Goal: Transaction & Acquisition: Subscribe to service/newsletter

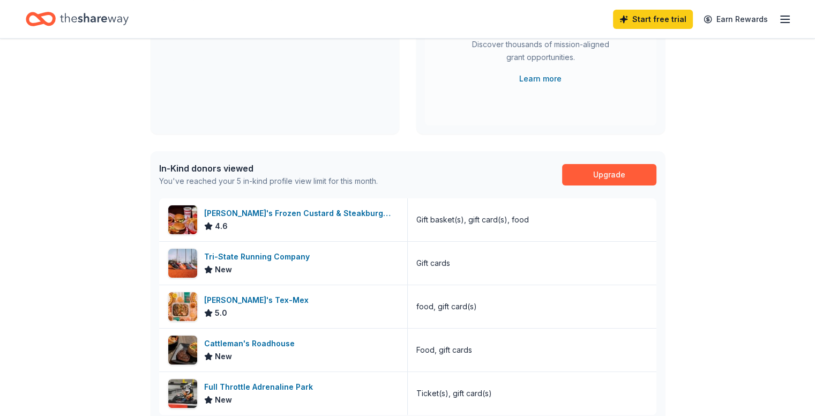
scroll to position [167, 0]
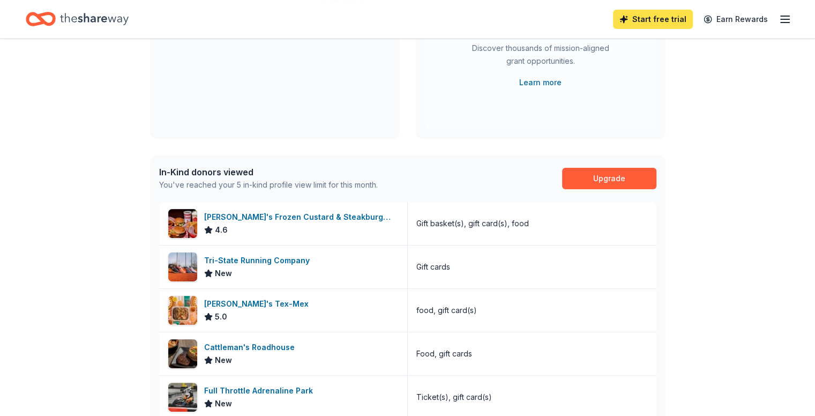
click at [641, 19] on link "Start free trial" at bounding box center [653, 19] width 80 height 19
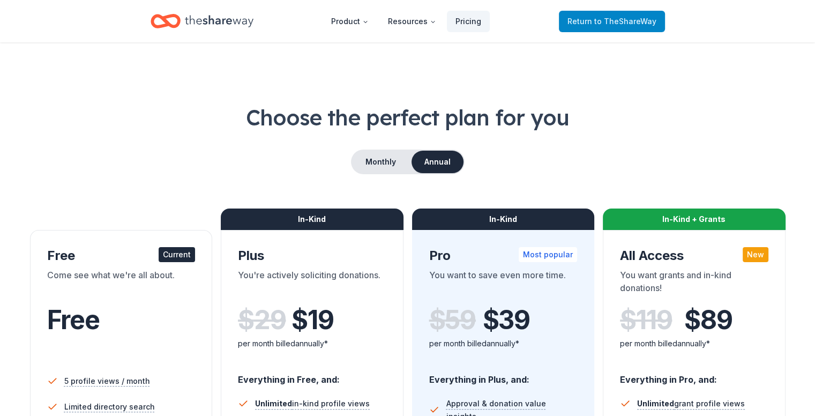
click at [636, 19] on span "to TheShareWay" at bounding box center [625, 21] width 62 height 9
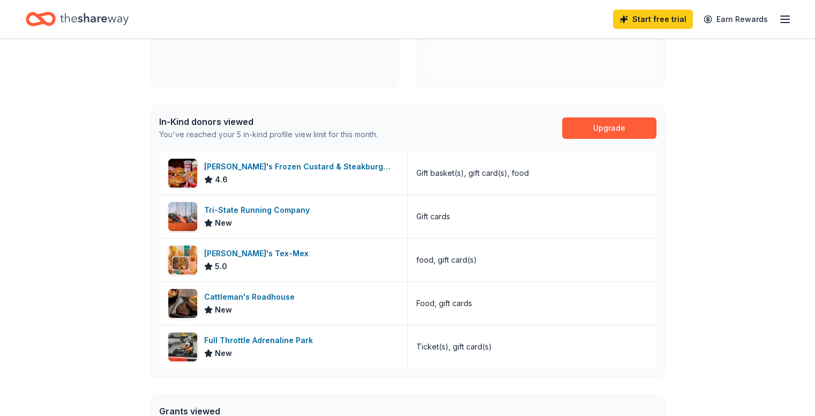
scroll to position [218, 0]
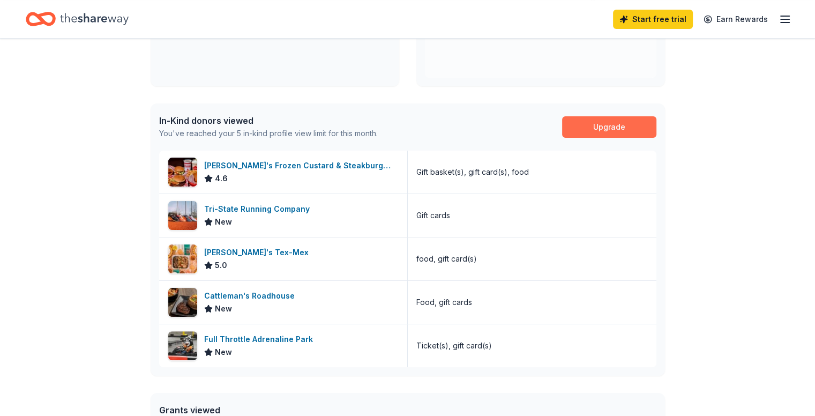
click at [624, 125] on link "Upgrade" at bounding box center [609, 126] width 94 height 21
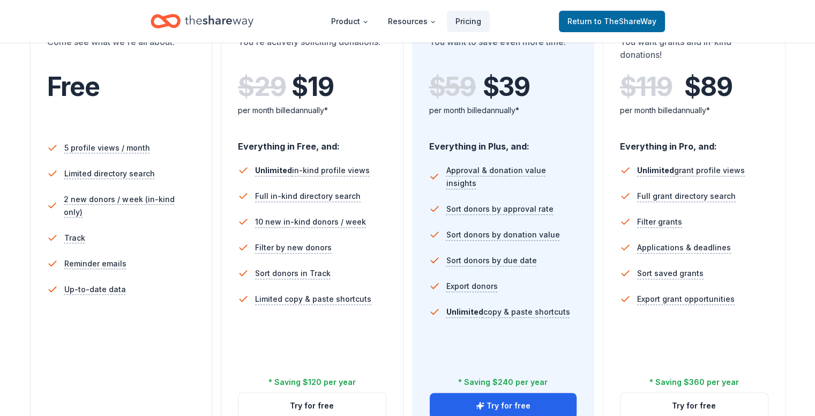
scroll to position [233, 0]
click at [315, 393] on button "Try for free" at bounding box center [311, 406] width 147 height 26
click at [322, 393] on button "Try for free" at bounding box center [311, 406] width 147 height 26
